Goal: Use online tool/utility: Utilize a website feature to perform a specific function

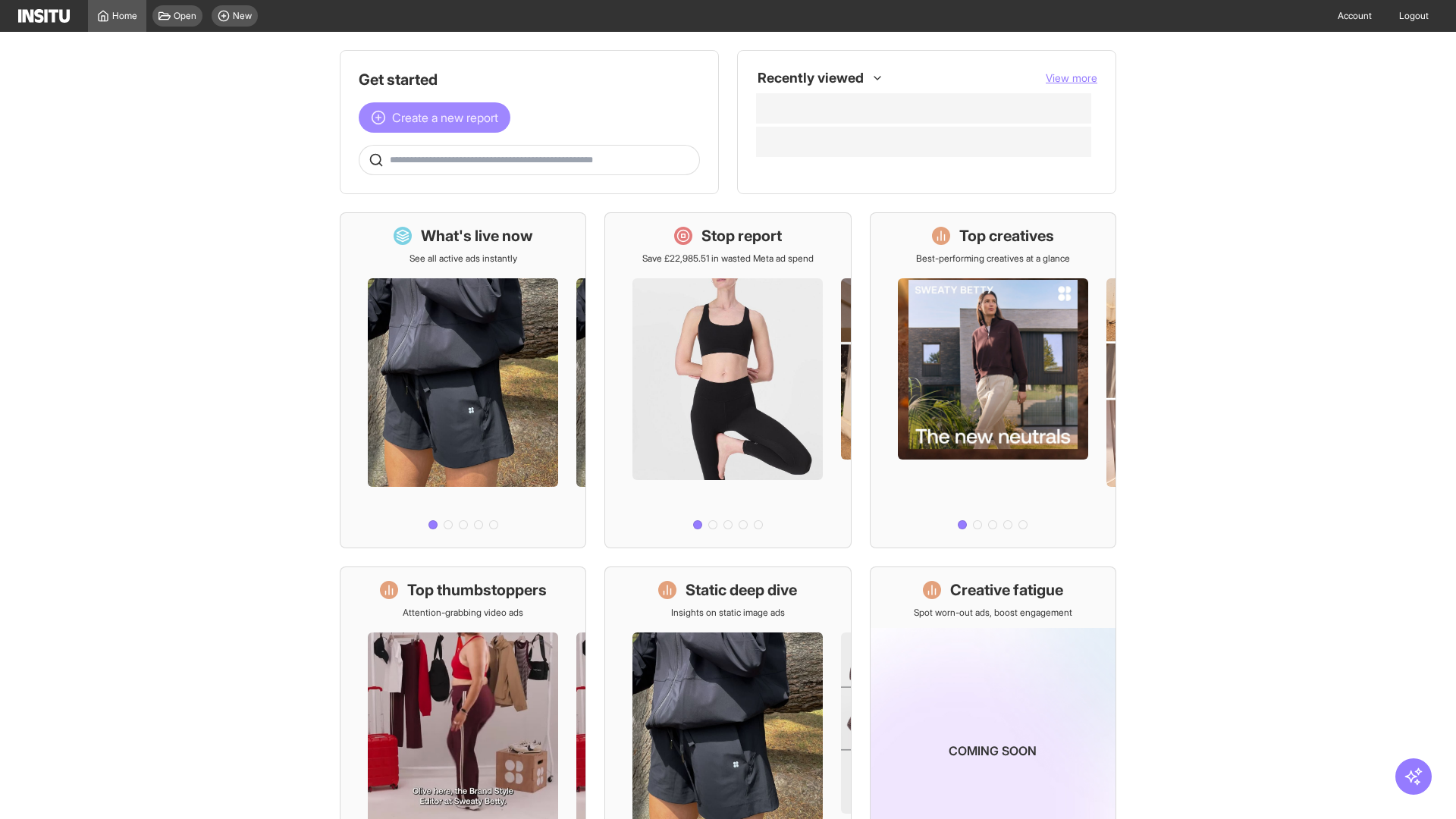
click at [438, 117] on span "Create a new report" at bounding box center [445, 117] width 107 height 18
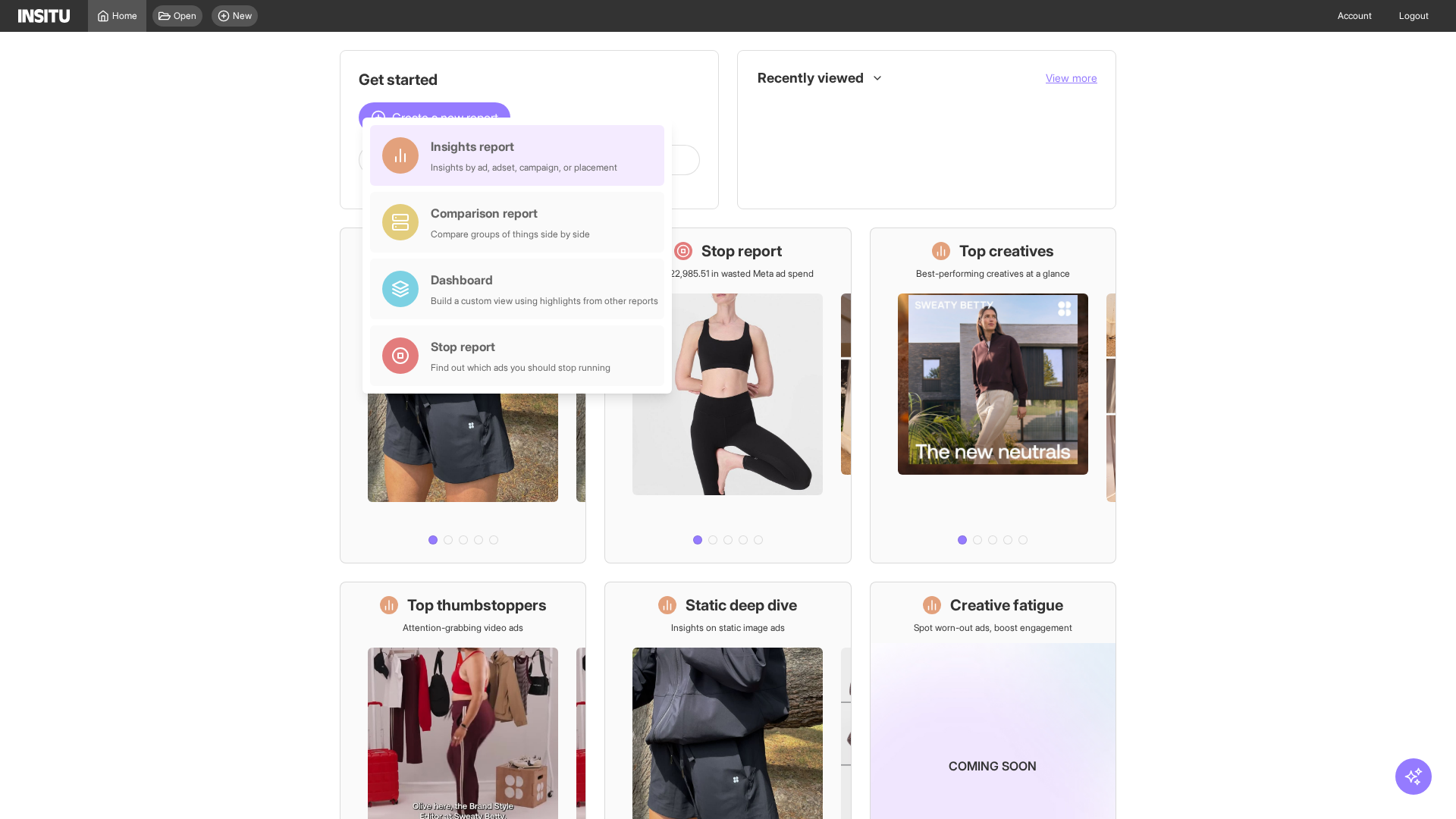
click at [521, 156] on div "Insights report Insights by ad, adset, campaign, or placement" at bounding box center [523, 155] width 187 height 37
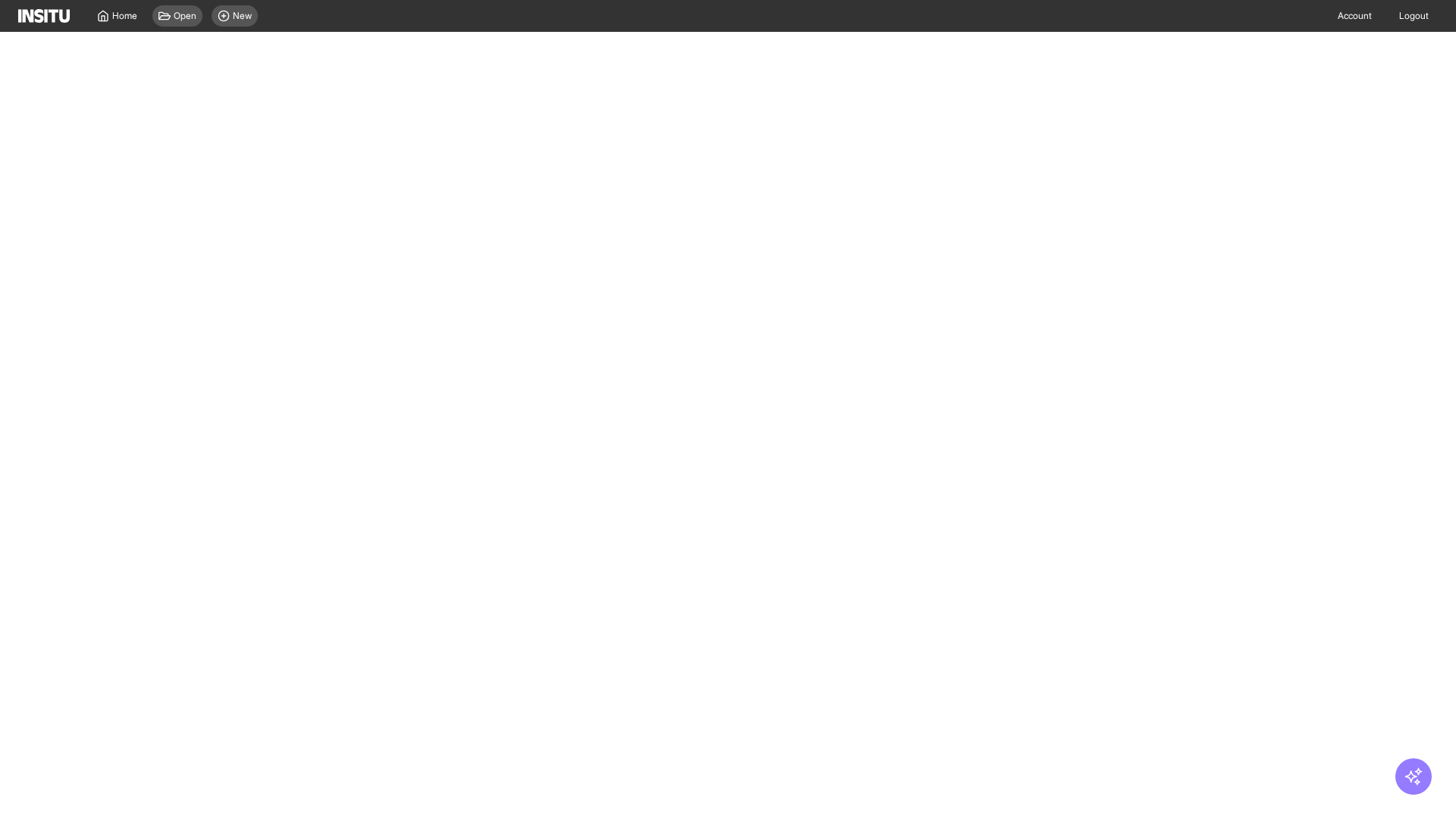
select select "**"
